Goal: Task Accomplishment & Management: Complete application form

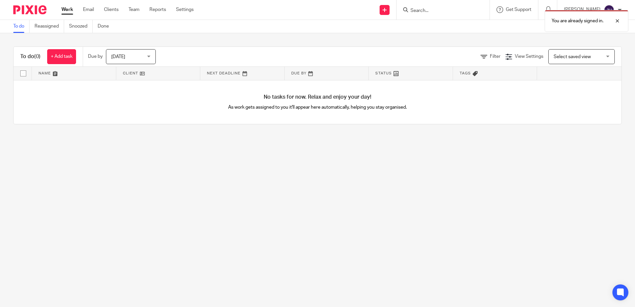
click at [444, 8] on div "You are already signed in." at bounding box center [473, 19] width 311 height 25
click at [601, 21] on p "You are already signed in." at bounding box center [578, 21] width 52 height 7
click at [430, 10] on input "Search" at bounding box center [440, 11] width 60 height 6
type input "thorpe"
drag, startPoint x: 446, startPoint y: 7, endPoint x: 414, endPoint y: 13, distance: 32.1
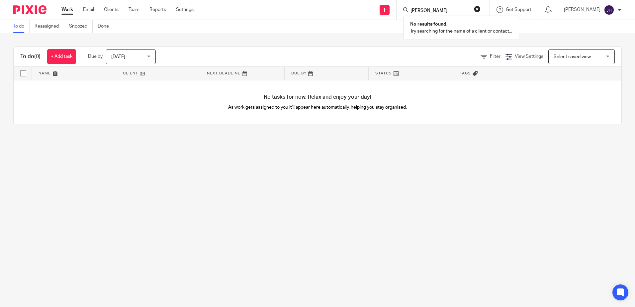
click at [414, 13] on div "thorpe No results found. Try searching for the name of a client or contact..." at bounding box center [443, 10] width 93 height 20
drag, startPoint x: 445, startPoint y: 10, endPoint x: 410, endPoint y: 11, distance: 34.9
click at [410, 11] on div "Send new email Create task Add client thorpe No results found. Try searching fo…" at bounding box center [420, 10] width 432 height 20
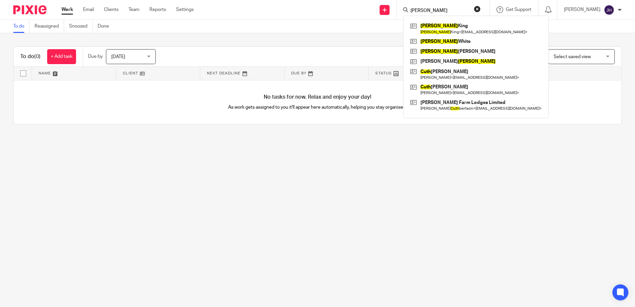
type input "ruth"
drag, startPoint x: 360, startPoint y: 34, endPoint x: 363, endPoint y: 31, distance: 4.2
click at [360, 33] on main "To do Reassigned Snoozed Done To do (0) + Add task Due by Today Today Today Tom…" at bounding box center [317, 153] width 635 height 307
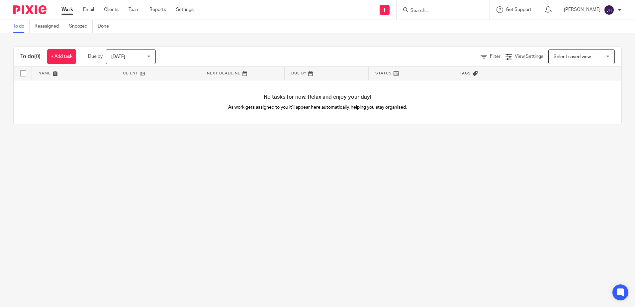
drag, startPoint x: 363, startPoint y: 31, endPoint x: 474, endPoint y: 35, distance: 110.7
click at [477, 33] on div "To do Reassigned Snoozed Done" at bounding box center [317, 26] width 635 height 13
click at [387, 9] on icon at bounding box center [385, 10] width 4 height 4
click at [397, 49] on link "Add client" at bounding box center [402, 51] width 41 height 10
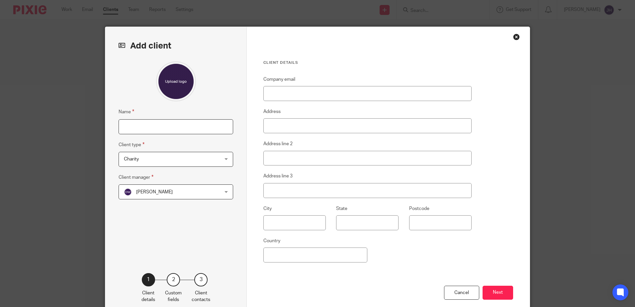
click at [129, 126] on input "Name" at bounding box center [176, 126] width 115 height 15
type input "Ruth Thorpe"
click at [224, 158] on div "Charity Charity" at bounding box center [176, 159] width 115 height 15
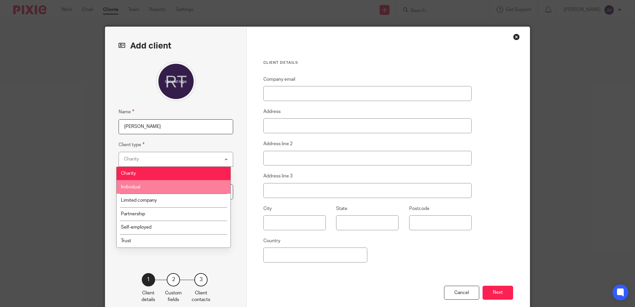
click at [158, 183] on li "Individual" at bounding box center [174, 187] width 114 height 14
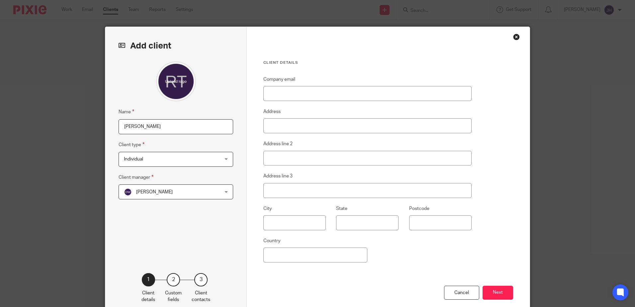
click at [223, 190] on div "Dominic Watkins Dominic Watkins" at bounding box center [176, 191] width 115 height 15
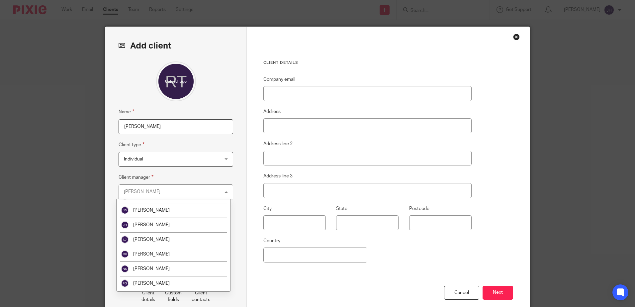
scroll to position [47, 0]
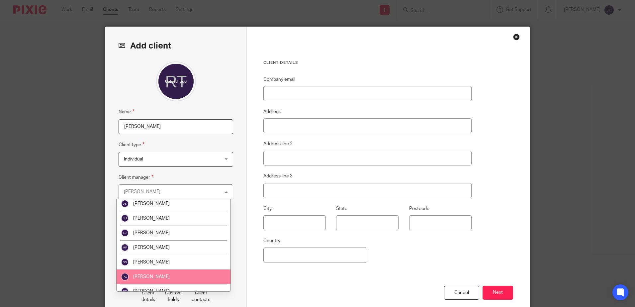
drag, startPoint x: 166, startPoint y: 275, endPoint x: 173, endPoint y: 269, distance: 9.4
click at [166, 275] on li "Philip Green" at bounding box center [174, 276] width 114 height 15
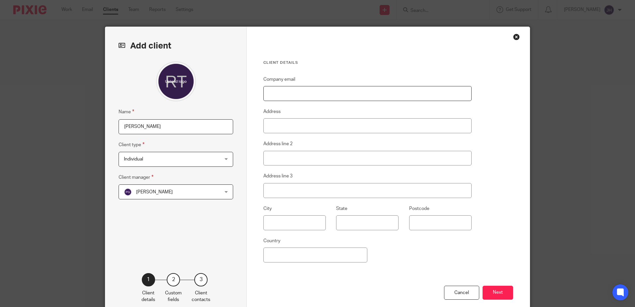
click at [269, 96] on input "Company email" at bounding box center [368, 93] width 208 height 15
type input "ruth.thorpe1@hotmail.com"
click at [271, 128] on input "Address" at bounding box center [368, 125] width 208 height 15
type input "6"
type input "9 Red Scar Drive"
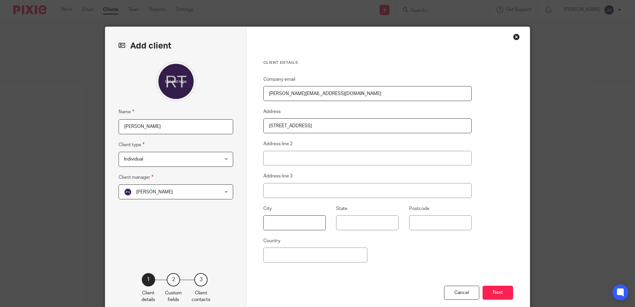
click at [270, 225] on input "text" at bounding box center [295, 222] width 62 height 15
type input "Scarborough"
click at [419, 221] on input "Postcode" at bounding box center [440, 222] width 62 height 15
type input "YO12 5RQ"
click at [498, 291] on button "Next" at bounding box center [498, 293] width 31 height 14
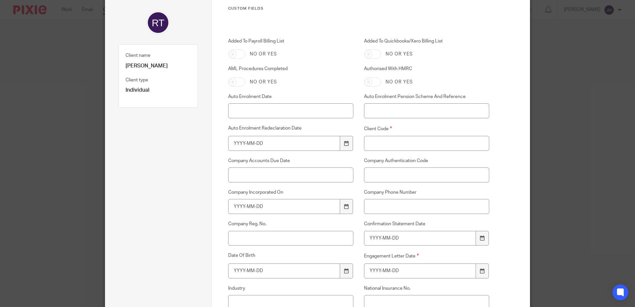
scroll to position [58, 0]
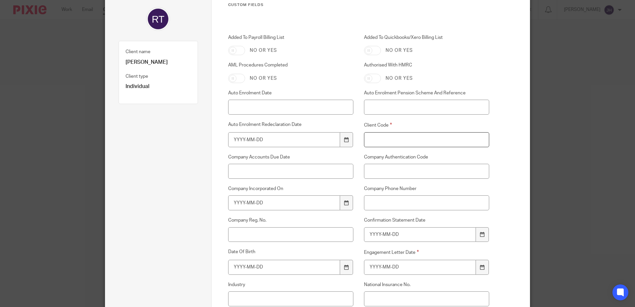
click at [385, 142] on input "Client Code" at bounding box center [427, 139] width 126 height 15
type input "T067"
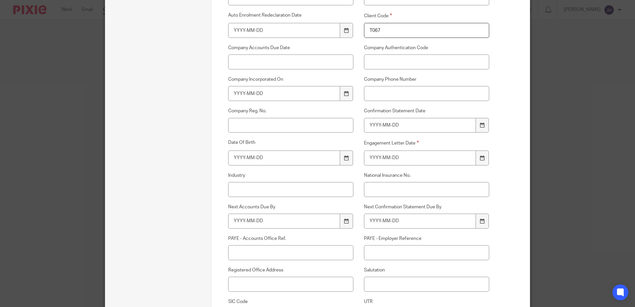
scroll to position [171, 0]
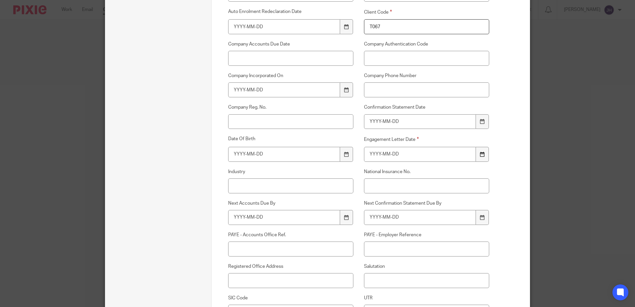
click at [477, 155] on div at bounding box center [482, 154] width 13 height 15
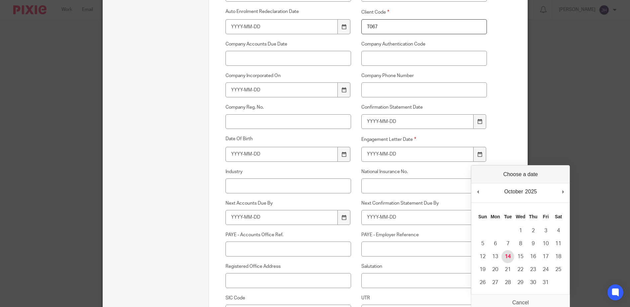
type input "2025-10-14"
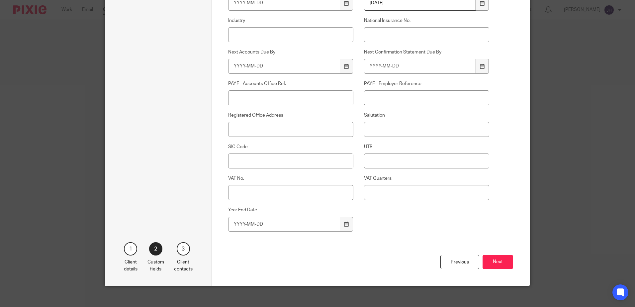
scroll to position [327, 0]
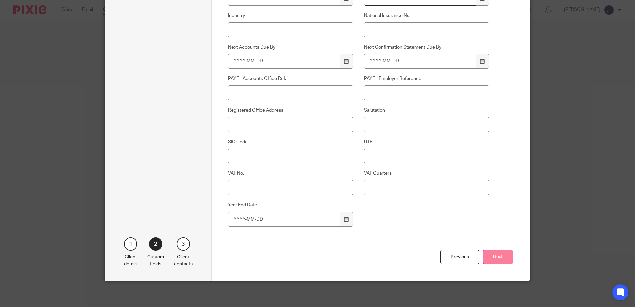
click at [497, 257] on button "Next" at bounding box center [498, 257] width 31 height 14
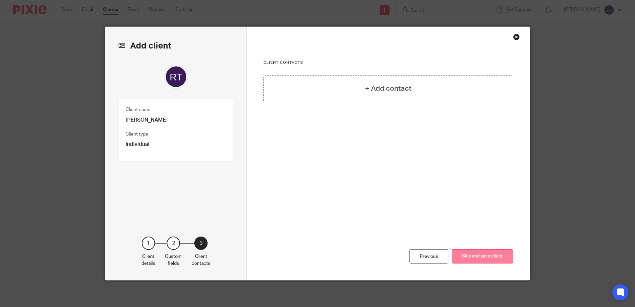
click at [481, 255] on button "Skip and save client" at bounding box center [482, 256] width 61 height 14
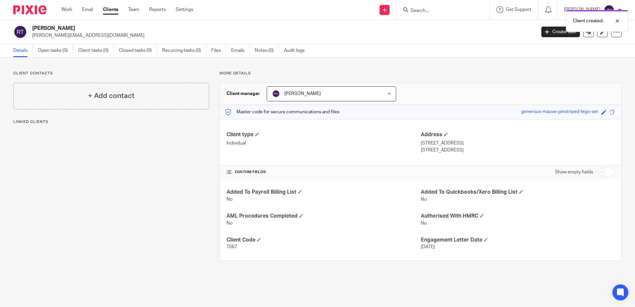
click at [598, 171] on input "checkbox" at bounding box center [606, 171] width 17 height 9
checkbox input "true"
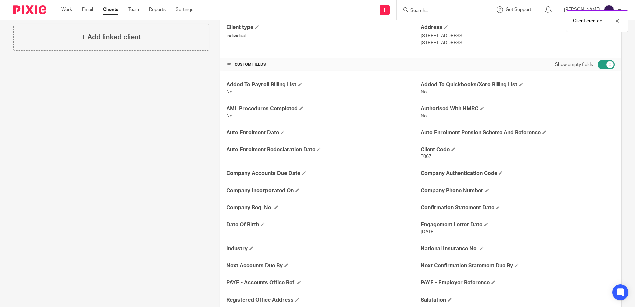
scroll to position [107, 0]
click at [262, 224] on span at bounding box center [263, 225] width 4 height 4
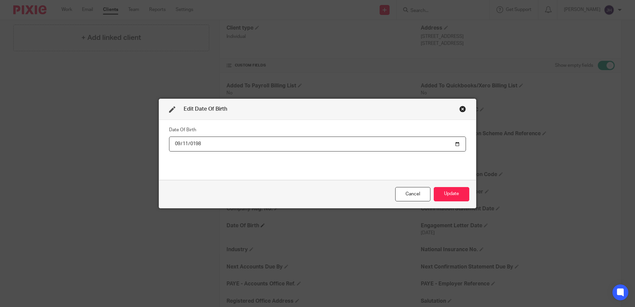
type input "1983-09-11"
click at [448, 194] on button "Update" at bounding box center [452, 194] width 36 height 14
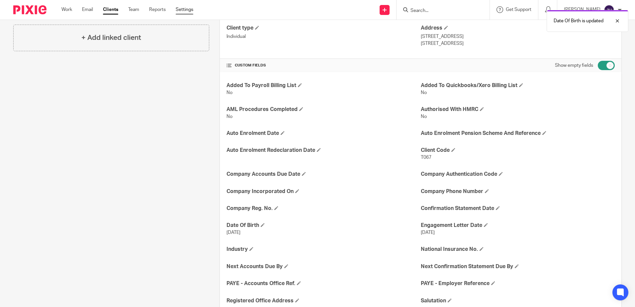
click at [191, 10] on link "Settings" at bounding box center [185, 9] width 18 height 7
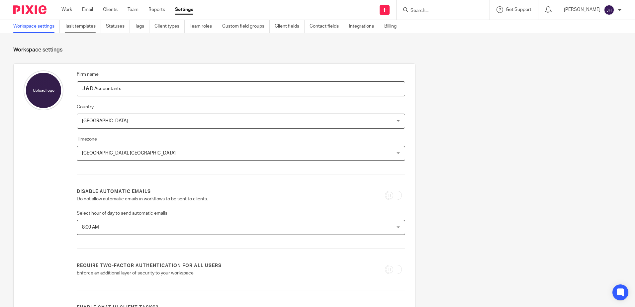
click at [77, 25] on link "Task templates" at bounding box center [83, 26] width 36 height 13
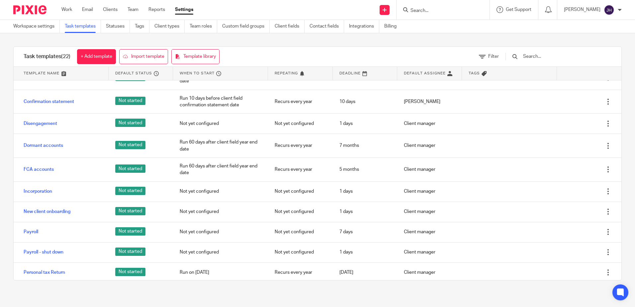
scroll to position [95, 0]
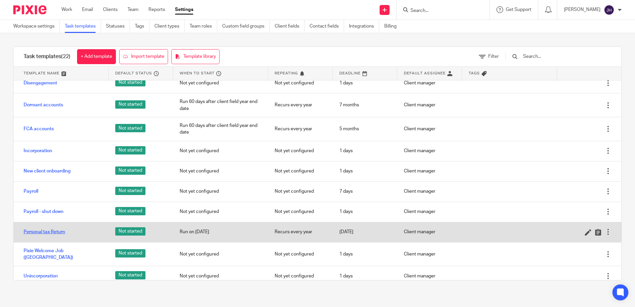
click at [51, 231] on link "Personal tax Return" at bounding box center [45, 232] width 42 height 7
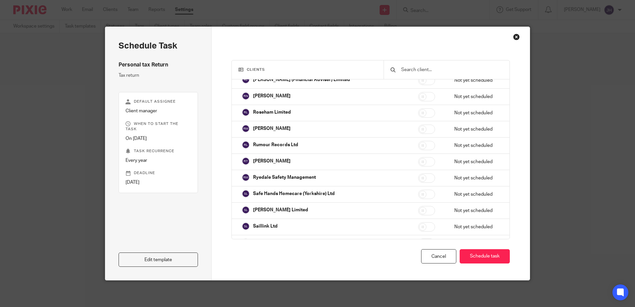
scroll to position [12042, 0]
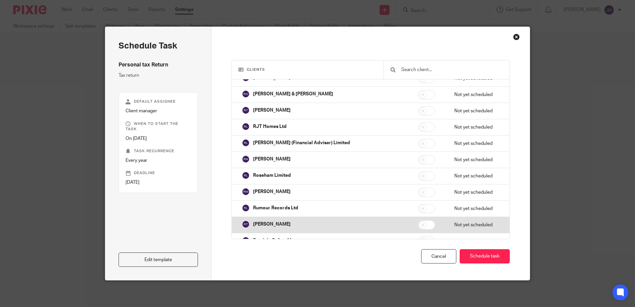
click at [418, 220] on input "checkbox" at bounding box center [426, 224] width 17 height 9
checkbox input "true"
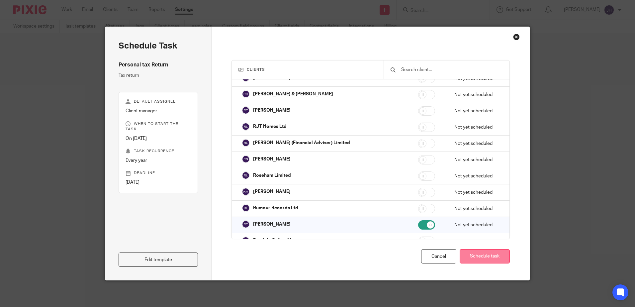
click at [488, 254] on button "Schedule task" at bounding box center [485, 256] width 50 height 14
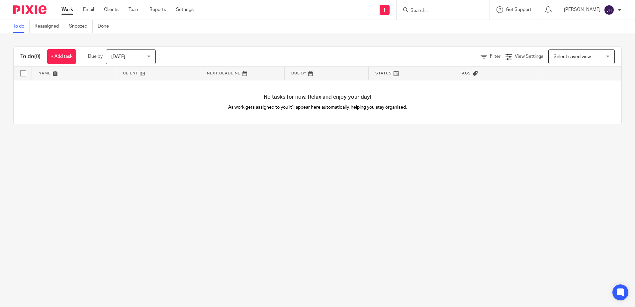
drag, startPoint x: 441, startPoint y: 9, endPoint x: 438, endPoint y: 2, distance: 7.9
click at [441, 9] on input "Search" at bounding box center [440, 11] width 60 height 6
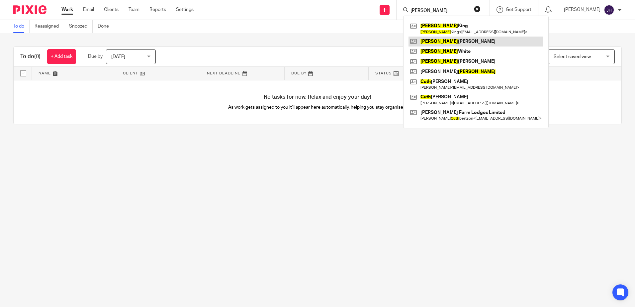
type input "ruth"
click at [453, 40] on link at bounding box center [476, 42] width 135 height 10
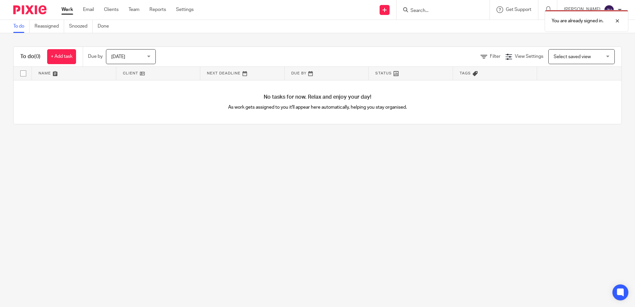
click at [451, 13] on div "You are already signed in." at bounding box center [473, 19] width 311 height 25
click at [600, 18] on p "You are already signed in." at bounding box center [578, 21] width 52 height 7
click at [434, 10] on input "Search" at bounding box center [440, 11] width 60 height 6
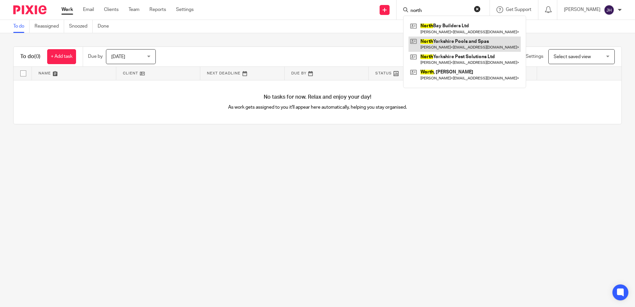
type input "north"
click at [441, 41] on link at bounding box center [465, 44] width 112 height 15
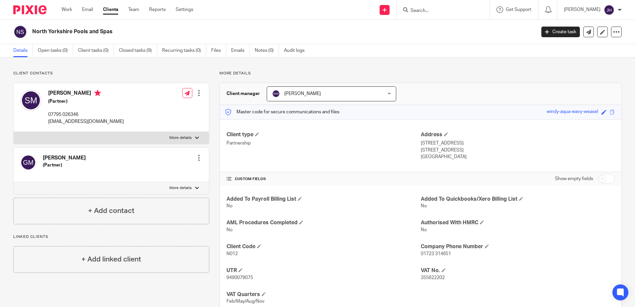
click at [441, 13] on input "Search" at bounding box center [440, 11] width 60 height 6
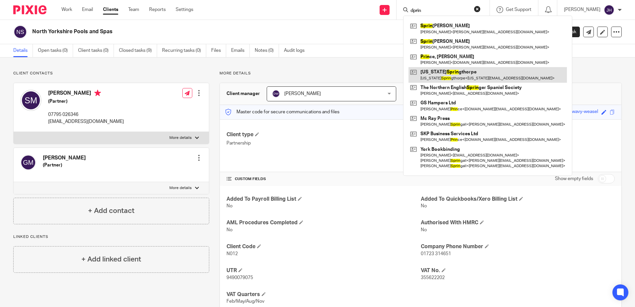
type input "dprin"
click at [450, 74] on link at bounding box center [488, 74] width 159 height 15
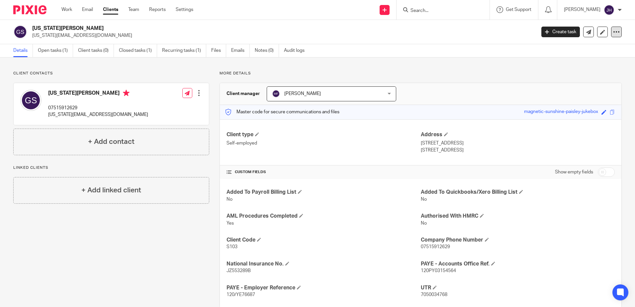
click at [613, 31] on icon at bounding box center [616, 32] width 7 height 7
click at [388, 38] on p "[US_STATE][EMAIL_ADDRESS][DOMAIN_NAME]" at bounding box center [281, 35] width 499 height 7
click at [108, 10] on link "Clients" at bounding box center [110, 9] width 15 height 7
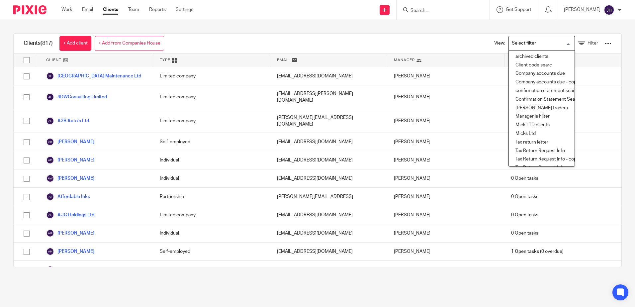
click at [559, 43] on input "Search for option" at bounding box center [540, 44] width 61 height 12
click at [517, 57] on li "archived clients" at bounding box center [542, 57] width 66 height 9
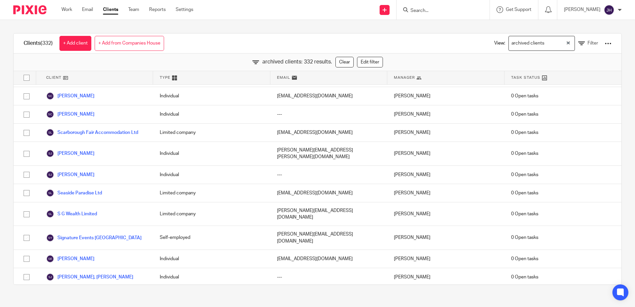
scroll to position [5082, 0]
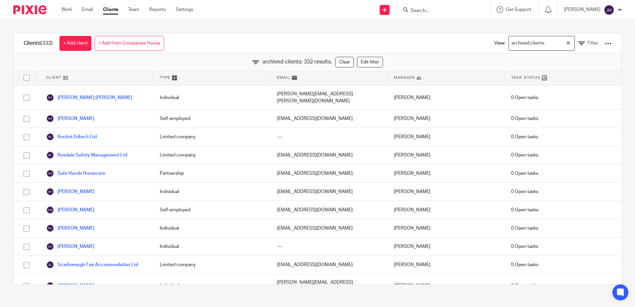
click at [435, 35] on div "Clients (332) + Add client + Add from Companies House View: archived clients Lo…" at bounding box center [318, 44] width 608 height 20
click at [112, 9] on link "Clients" at bounding box center [110, 9] width 15 height 7
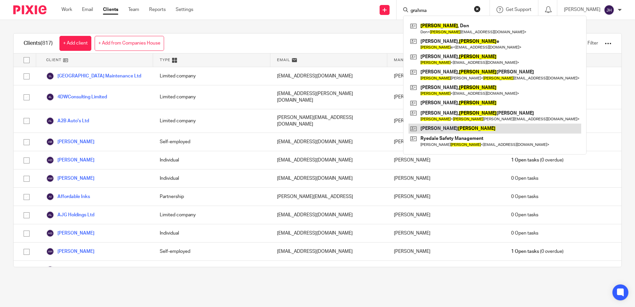
type input "grahma"
click at [459, 129] on link at bounding box center [495, 129] width 173 height 10
